Goal: Task Accomplishment & Management: Complete application form

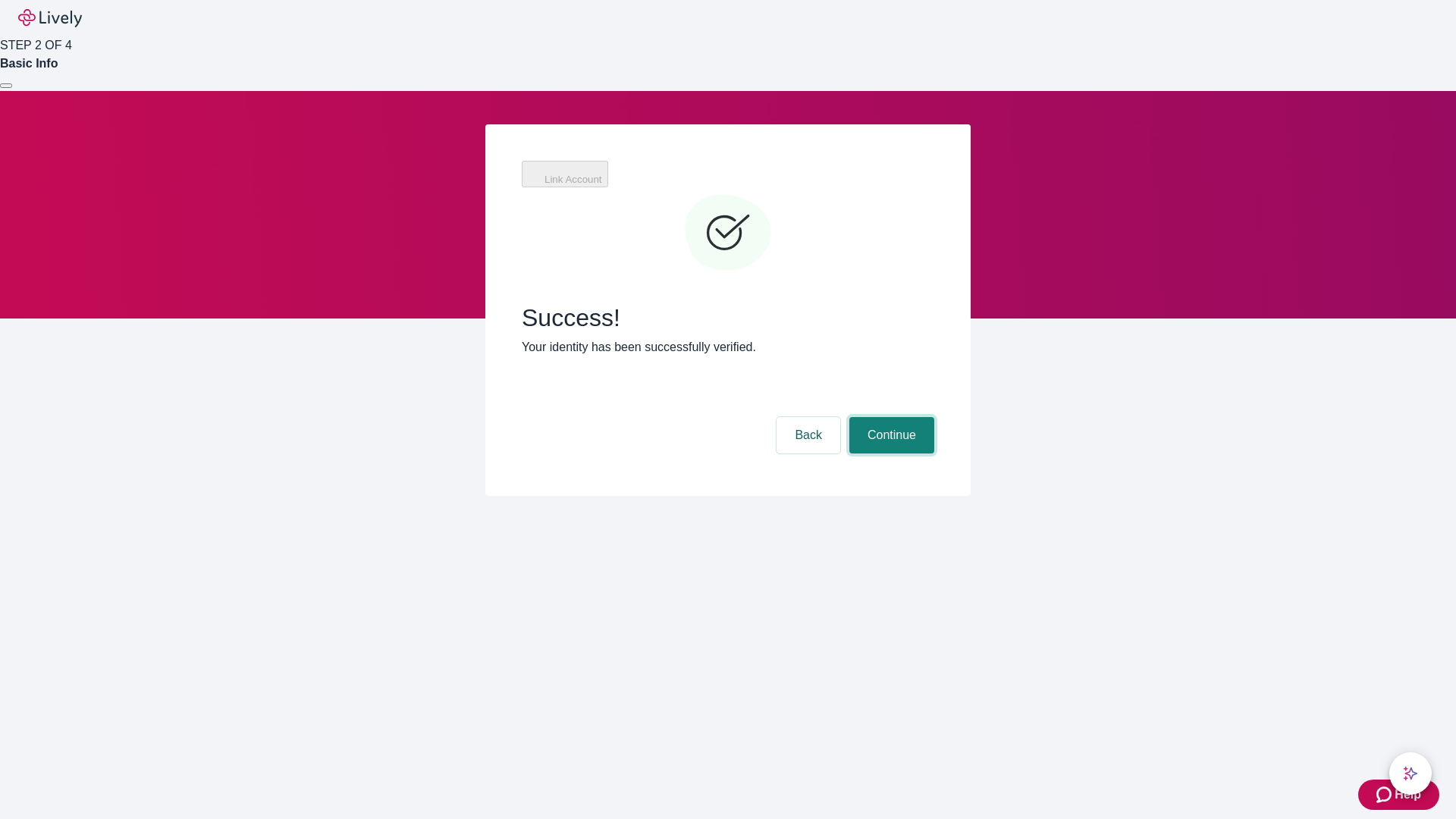
click at [890, 417] on button "Continue" at bounding box center [891, 436] width 85 height 36
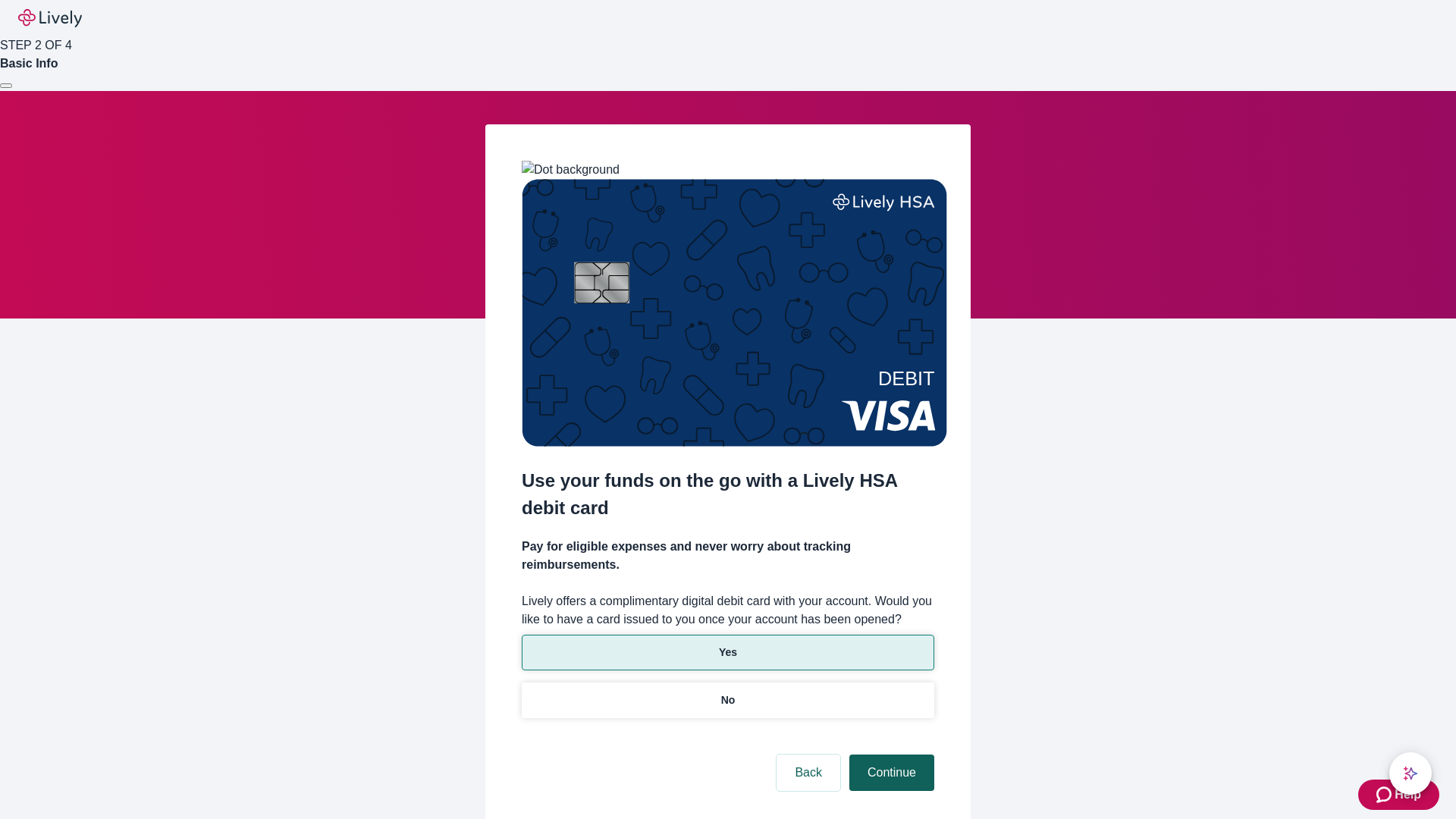
click at [727, 692] on p "No" at bounding box center [729, 700] width 14 height 16
click at [890, 755] on button "Continue" at bounding box center [891, 773] width 85 height 36
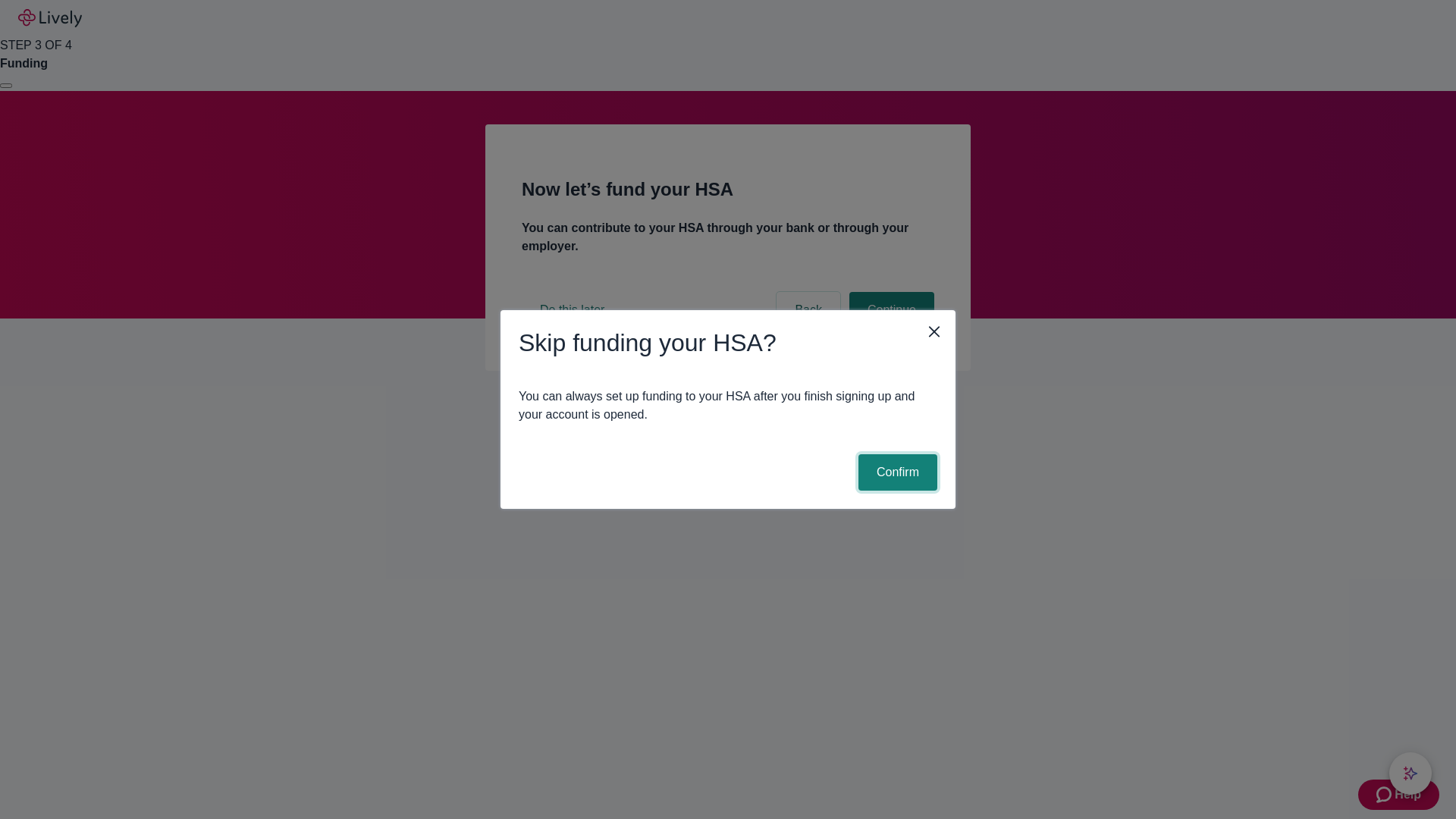
click at [896, 472] on button "Confirm" at bounding box center [898, 473] width 79 height 36
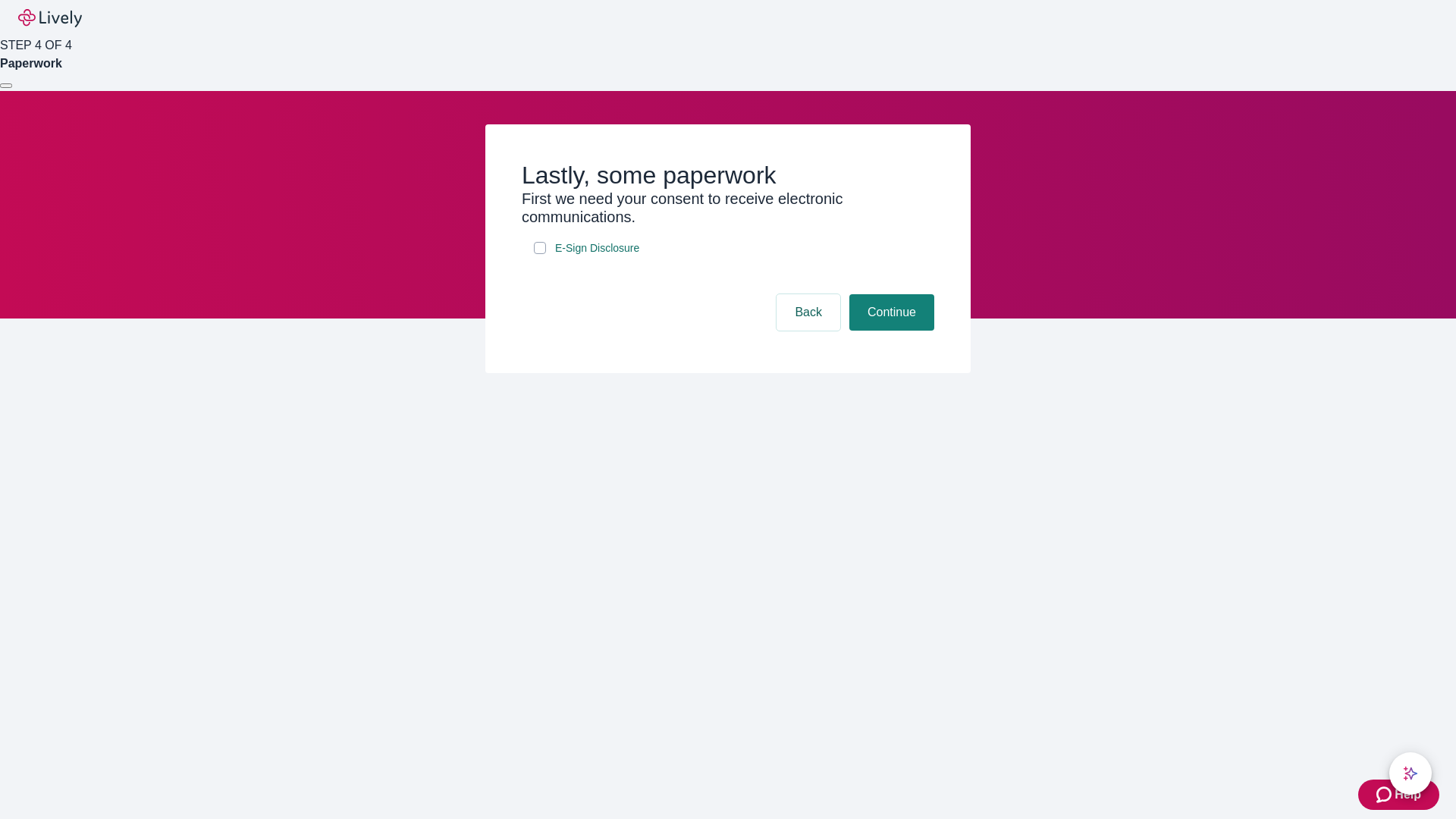
click at [540, 254] on input "E-Sign Disclosure" at bounding box center [539, 247] width 12 height 12
checkbox input "true"
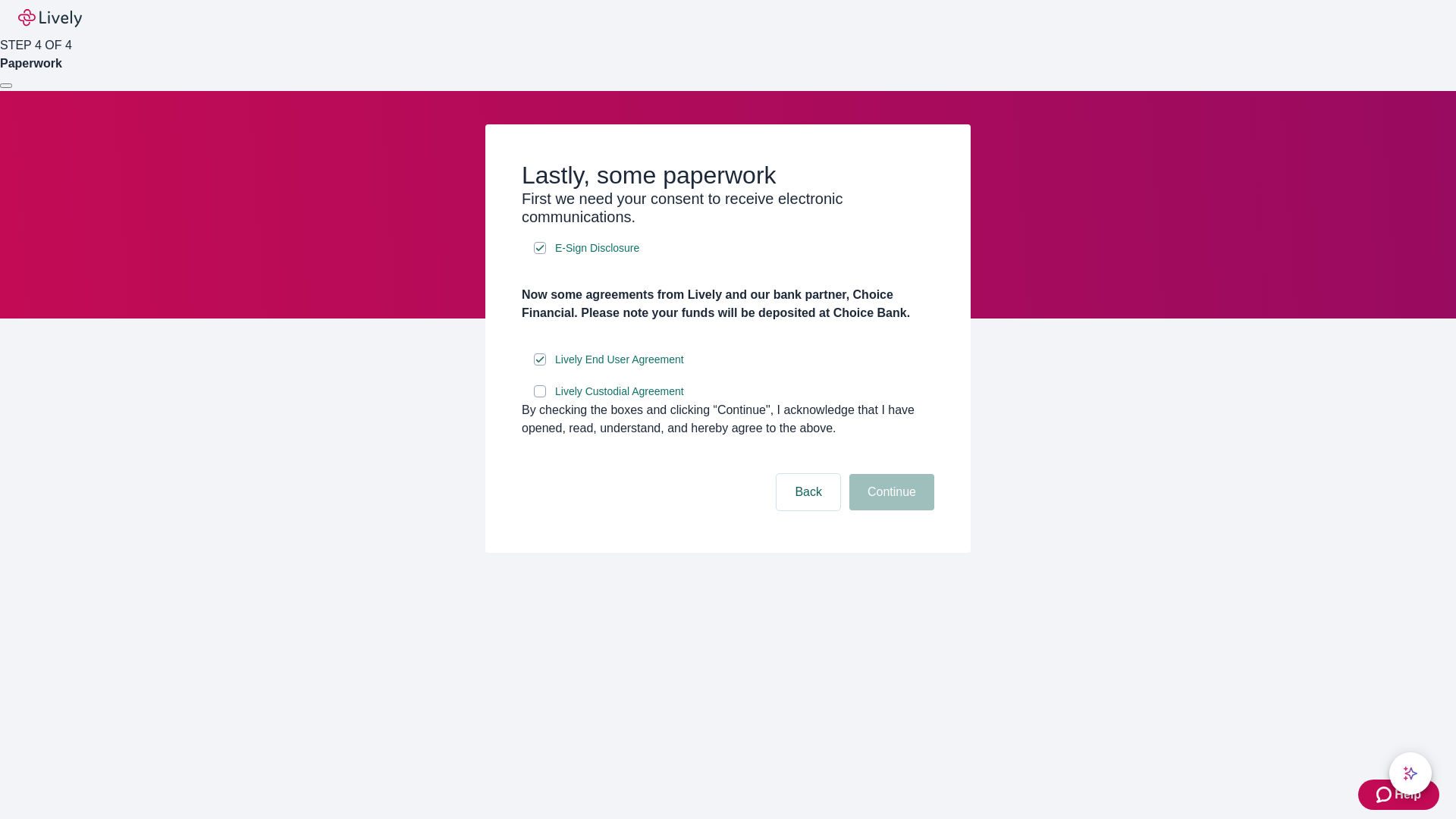
click at [540, 398] on input "Lively Custodial Agreement" at bounding box center [539, 390] width 12 height 12
checkbox input "true"
click at [890, 510] on button "Continue" at bounding box center [891, 492] width 85 height 36
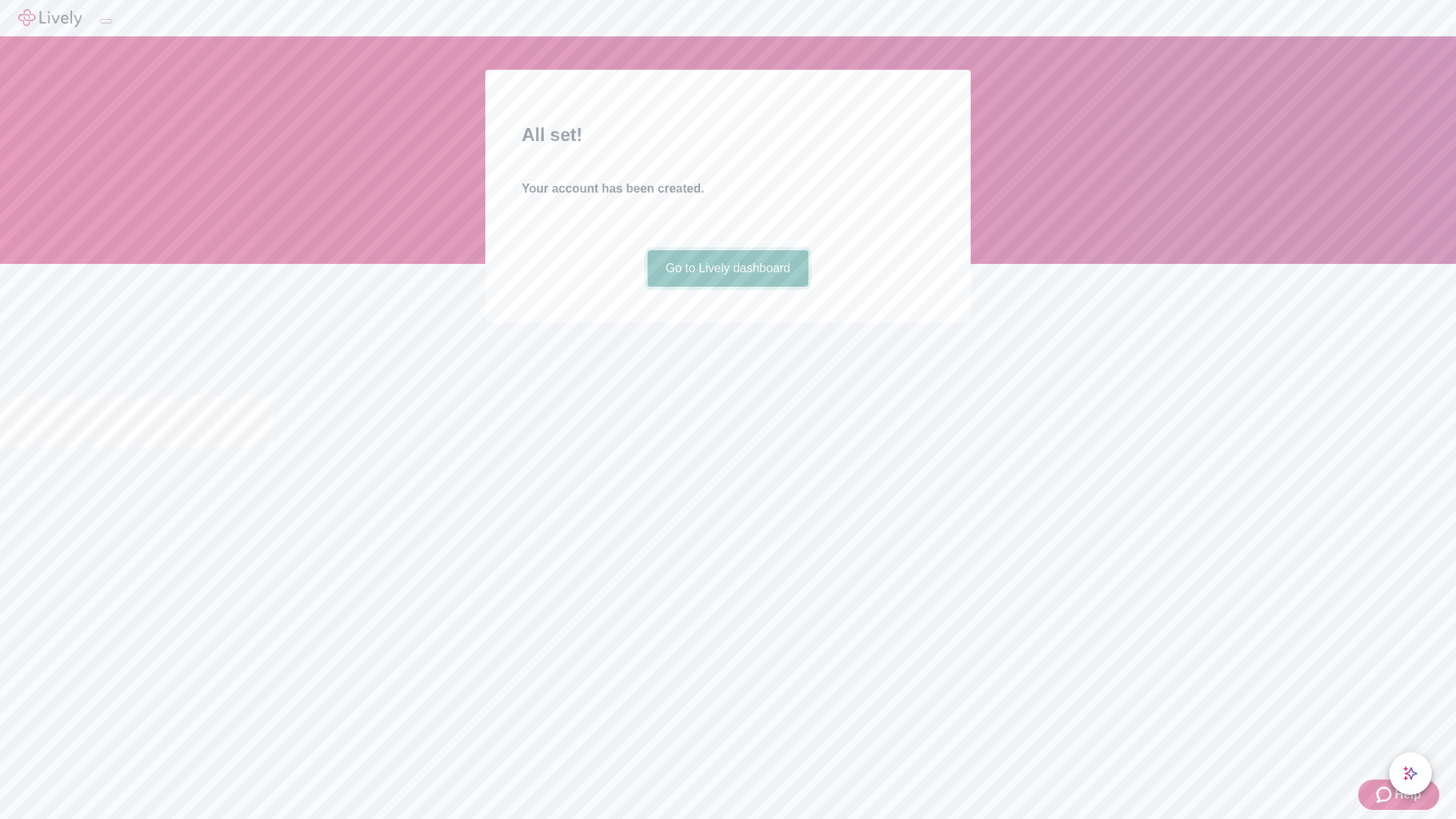
click at [727, 287] on link "Go to Lively dashboard" at bounding box center [729, 269] width 162 height 36
